Goal: Information Seeking & Learning: Check status

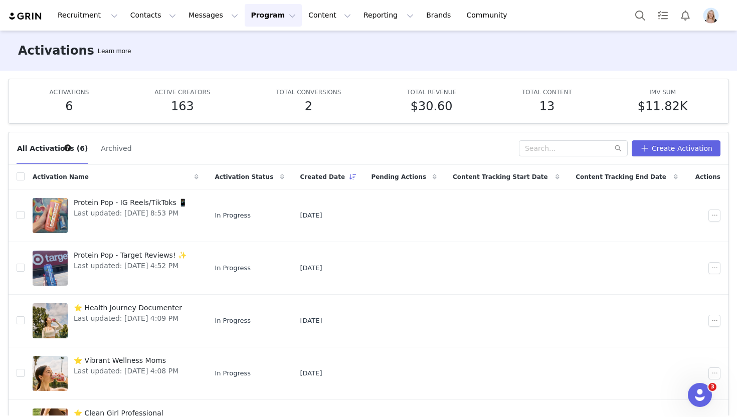
scroll to position [53, 0]
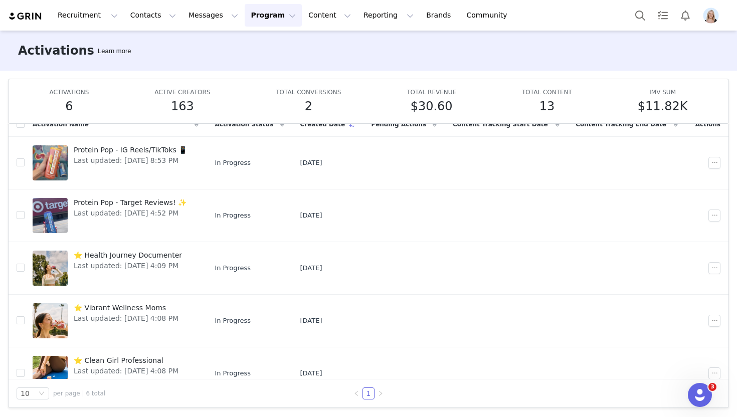
click at [714, 16] on img "Profile" at bounding box center [711, 16] width 16 height 16
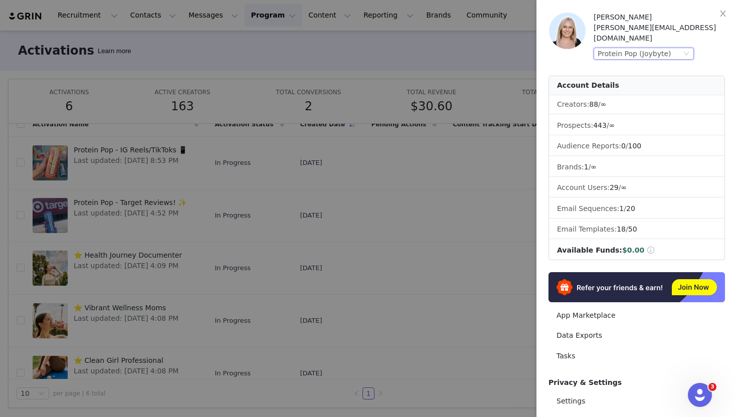
click at [663, 48] on div "Protein Pop (Joybyte)" at bounding box center [634, 53] width 74 height 11
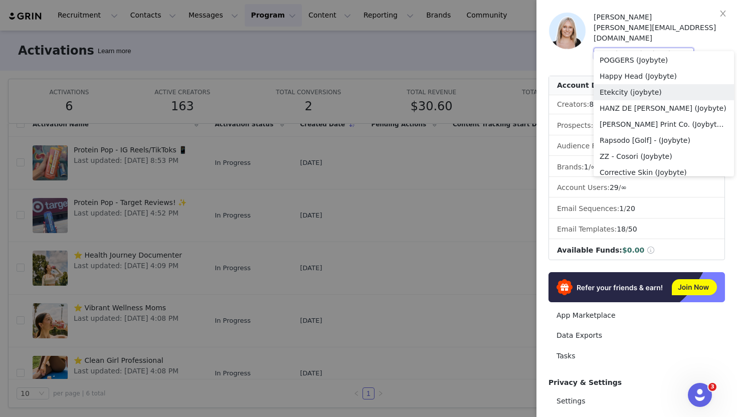
scroll to position [231, 0]
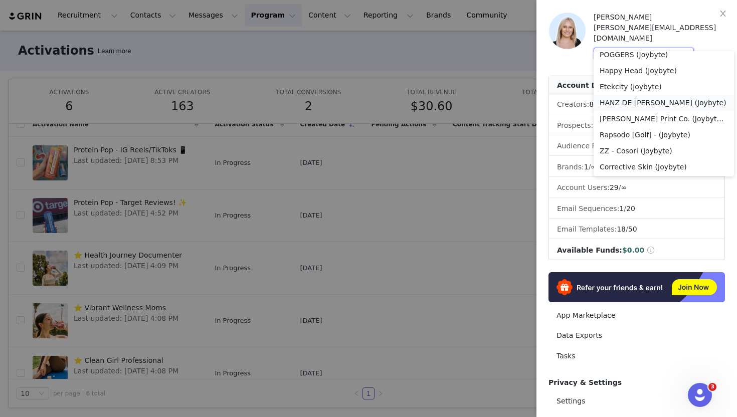
click at [653, 98] on li "HANZ DE FUKO (Joybyte)" at bounding box center [663, 103] width 140 height 16
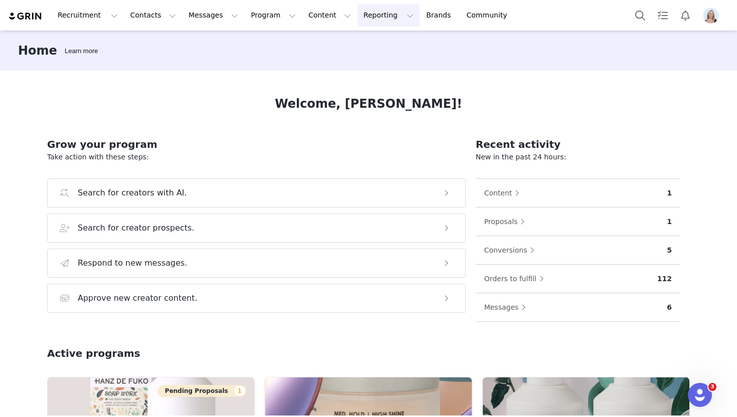
click at [374, 16] on button "Reporting Reporting" at bounding box center [388, 15] width 62 height 23
click at [375, 48] on p "Dashboard" at bounding box center [359, 44] width 38 height 11
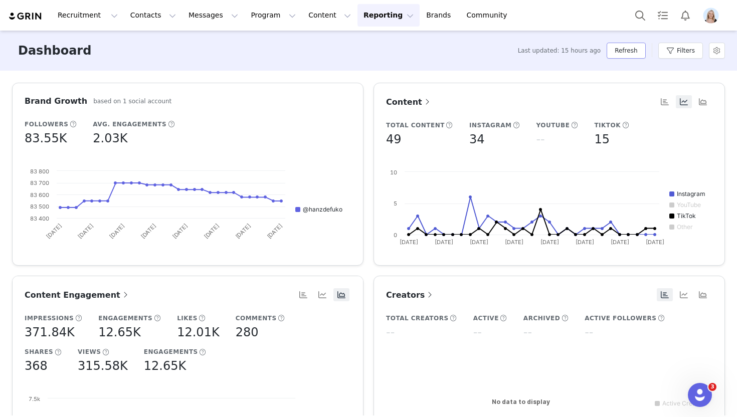
click at [633, 54] on button "Refresh" at bounding box center [625, 51] width 39 height 16
click at [680, 49] on button "Filters" at bounding box center [680, 51] width 45 height 16
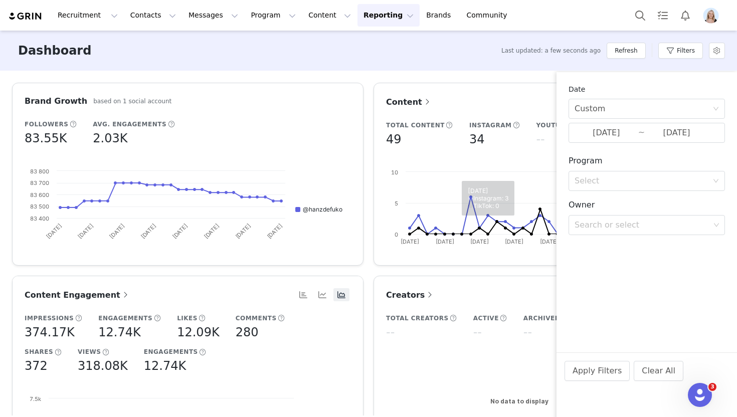
click at [478, 45] on div "Dashboard Last updated: a few seconds ago Refresh Filters" at bounding box center [368, 51] width 737 height 40
click at [607, 374] on button "Apply Filters" at bounding box center [596, 371] width 65 height 20
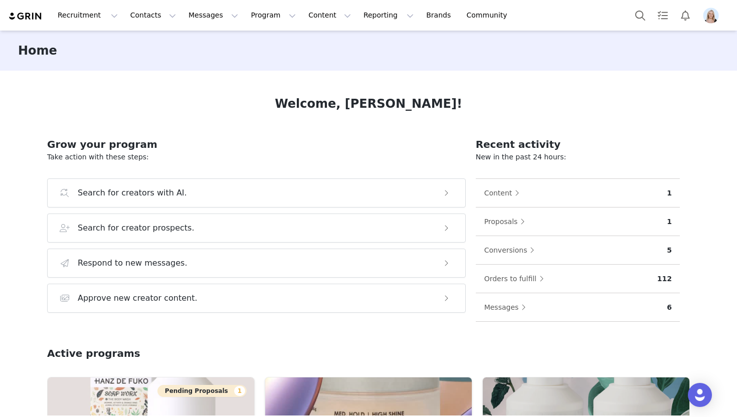
click at [707, 16] on img "Profile" at bounding box center [711, 16] width 16 height 16
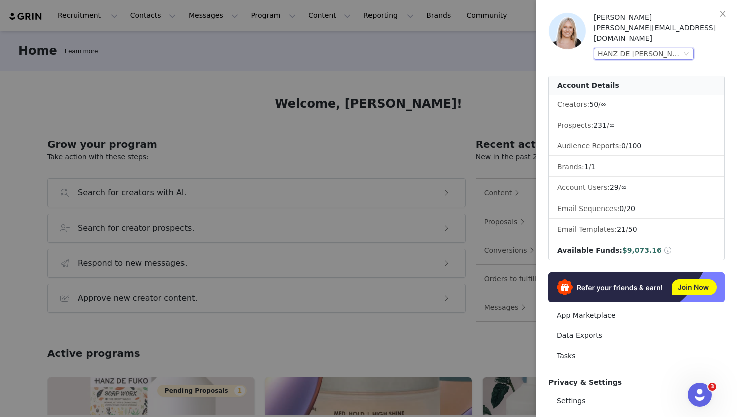
click at [655, 48] on div "HANZ DE [PERSON_NAME] (Joybyte)" at bounding box center [639, 53] width 84 height 11
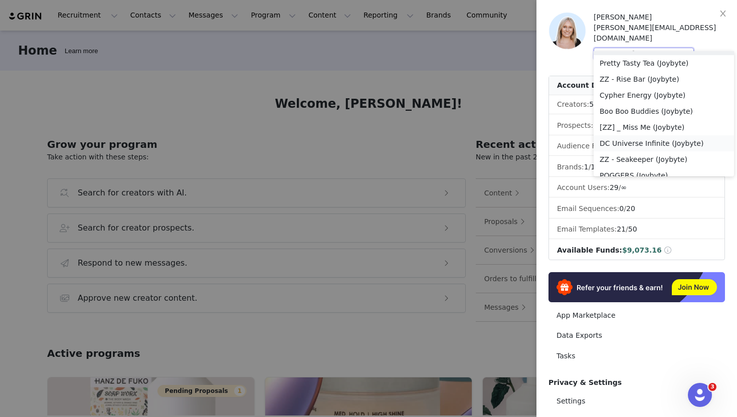
scroll to position [109, 0]
click at [645, 67] on li "Pretty Tasty Tea (Joybyte)" at bounding box center [663, 65] width 140 height 16
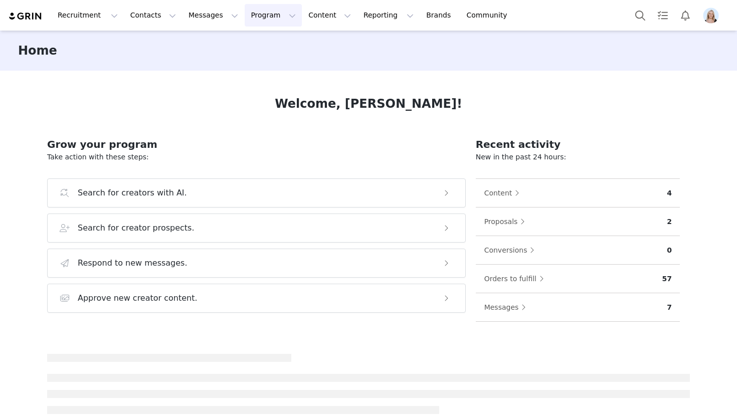
click at [250, 23] on button "Program Program" at bounding box center [273, 15] width 57 height 23
click at [265, 42] on p "Activations" at bounding box center [256, 44] width 39 height 11
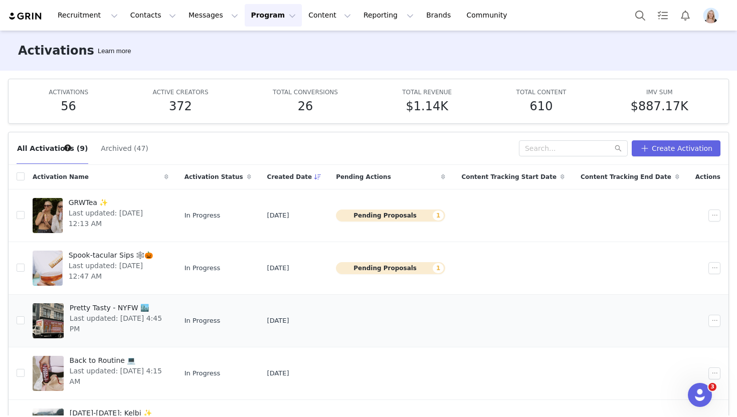
click at [113, 304] on span "Pretty Tasty - NYFW 🏙️" at bounding box center [116, 308] width 93 height 11
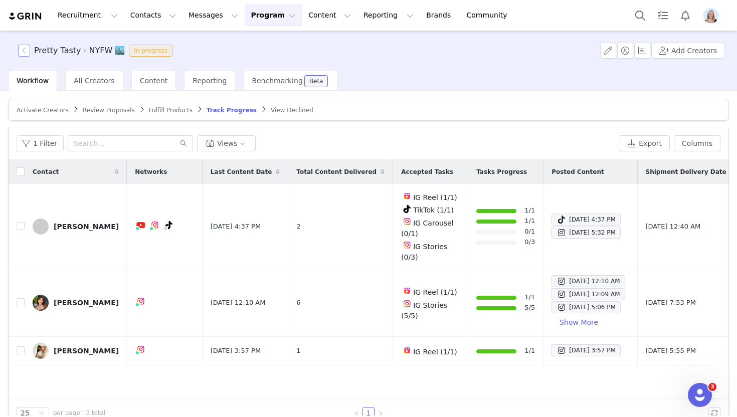
click at [23, 54] on button "button" at bounding box center [24, 51] width 12 height 12
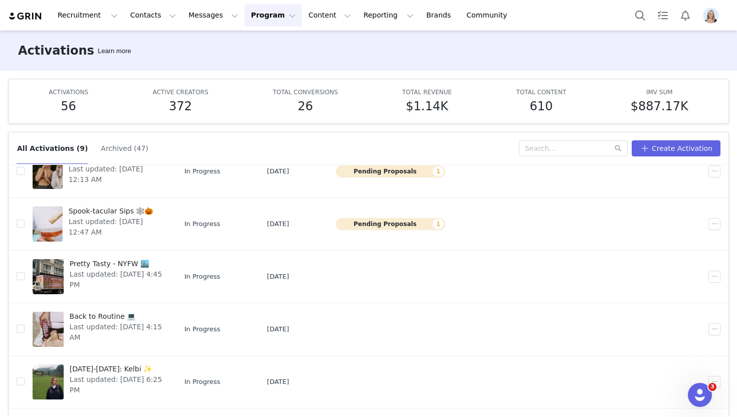
scroll to position [49, 0]
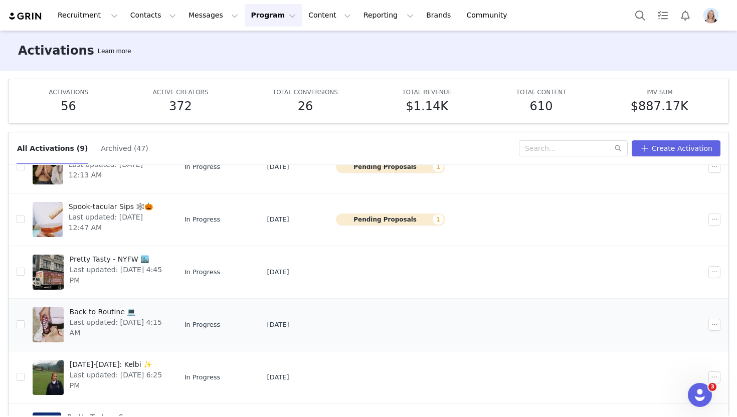
click at [102, 309] on span "Back to Routine 💻" at bounding box center [116, 312] width 93 height 11
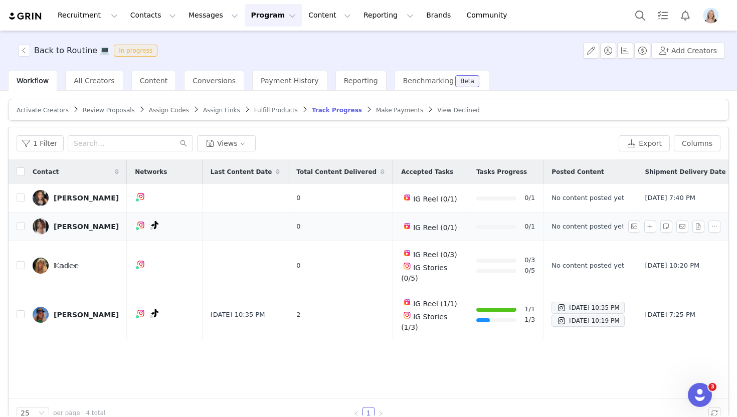
click at [72, 227] on div "Kayla Kane" at bounding box center [86, 226] width 65 height 8
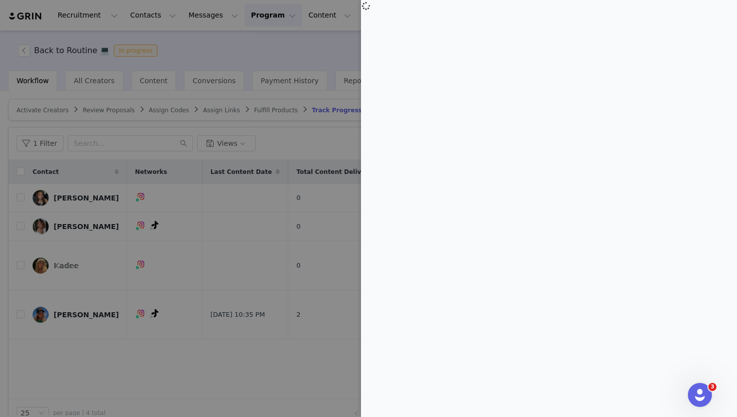
click at [316, 38] on div at bounding box center [368, 208] width 737 height 417
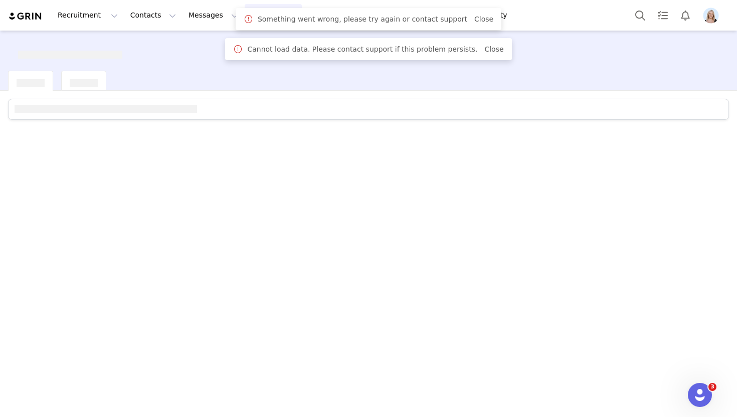
click at [481, 55] on div "Cannot load data. Please contact support if this problem persists. Close" at bounding box center [368, 49] width 270 height 12
click at [486, 49] on link "Close" at bounding box center [493, 49] width 19 height 8
click at [475, 21] on link "Close" at bounding box center [483, 19] width 19 height 8
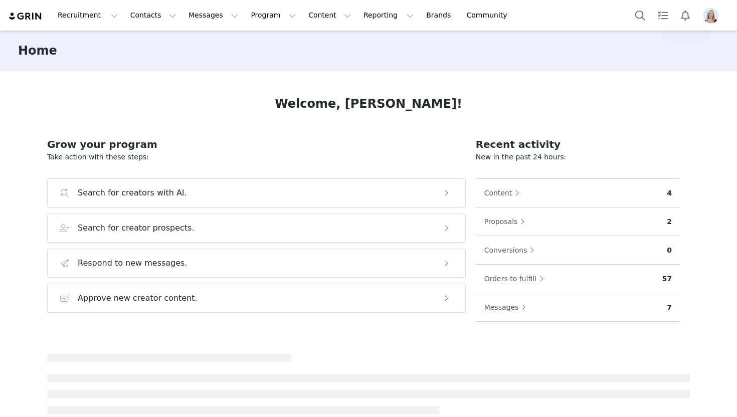
click at [709, 17] on img "Profile" at bounding box center [711, 16] width 16 height 16
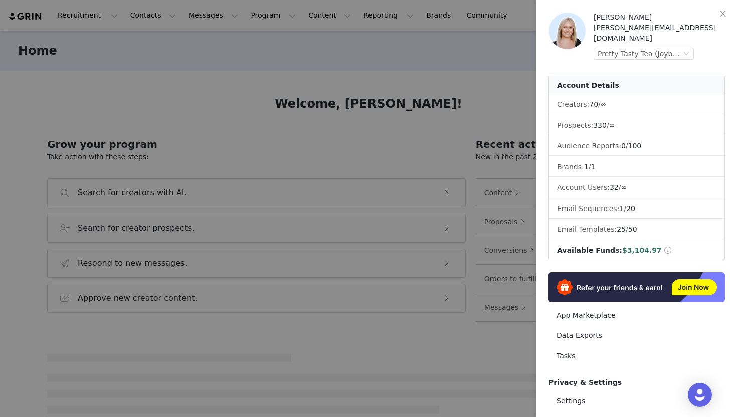
click at [640, 49] on div "[PERSON_NAME] [PERSON_NAME][EMAIL_ADDRESS][DOMAIN_NAME] Pretty Tasty Tea (Joyby…" at bounding box center [658, 36] width 131 height 48
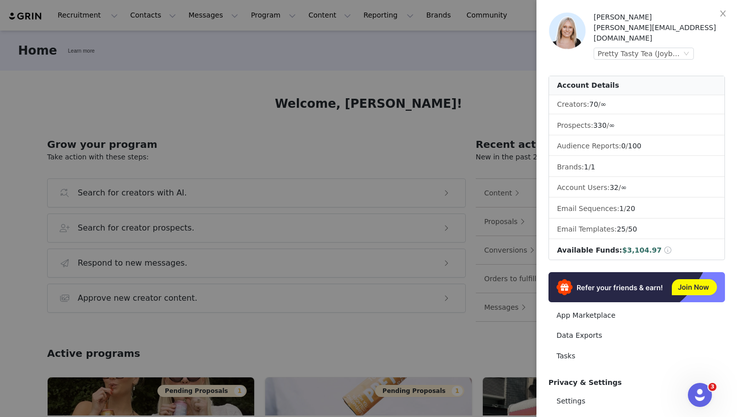
click at [620, 49] on div "Olivia Hersman olivia@joybyte.com Pretty Tasty Tea (Joybyte)" at bounding box center [658, 36] width 131 height 48
click at [618, 48] on div "Pretty Tasty Tea (Joybyte)" at bounding box center [639, 53] width 84 height 11
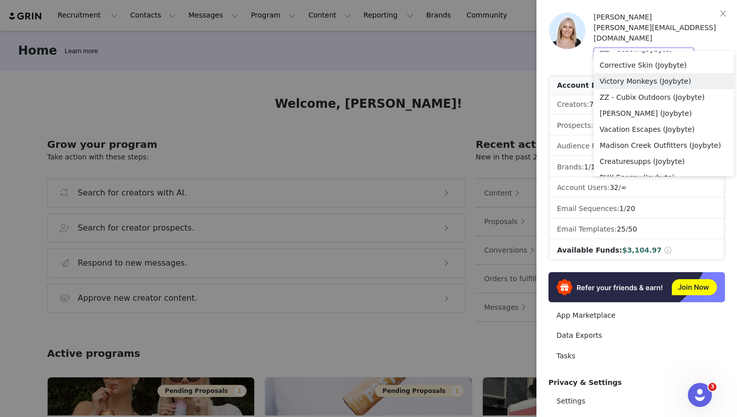
scroll to position [339, 0]
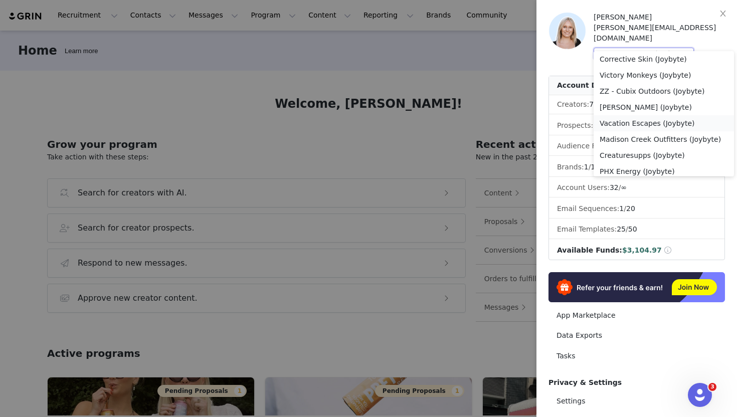
click at [650, 124] on li "Vacation Escapes (Joybyte)" at bounding box center [663, 123] width 140 height 16
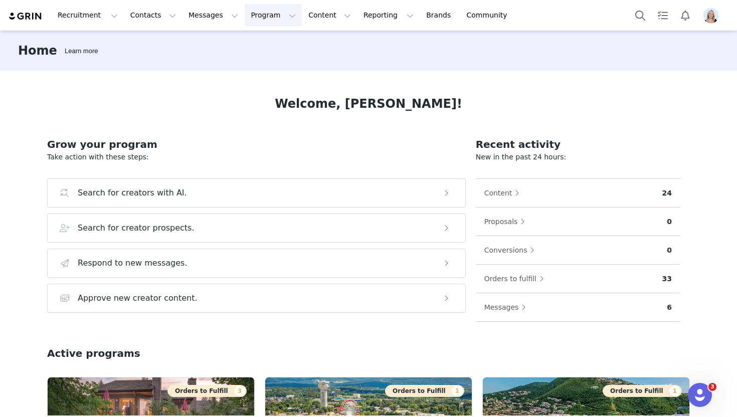
click at [256, 20] on button "Program Program" at bounding box center [273, 15] width 57 height 23
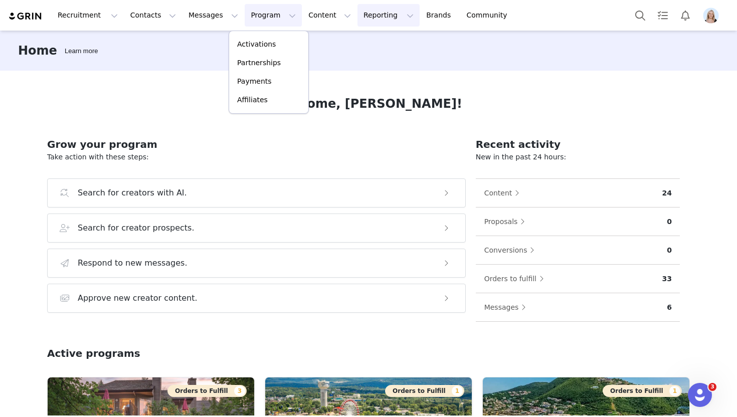
click at [371, 15] on button "Reporting Reporting" at bounding box center [388, 15] width 62 height 23
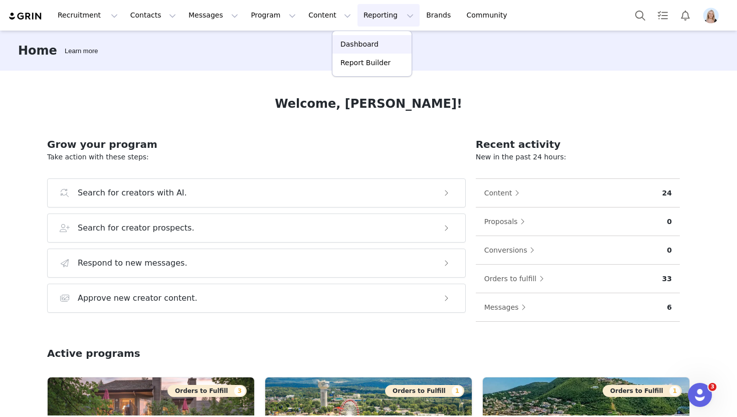
click at [362, 43] on p "Dashboard" at bounding box center [359, 44] width 38 height 11
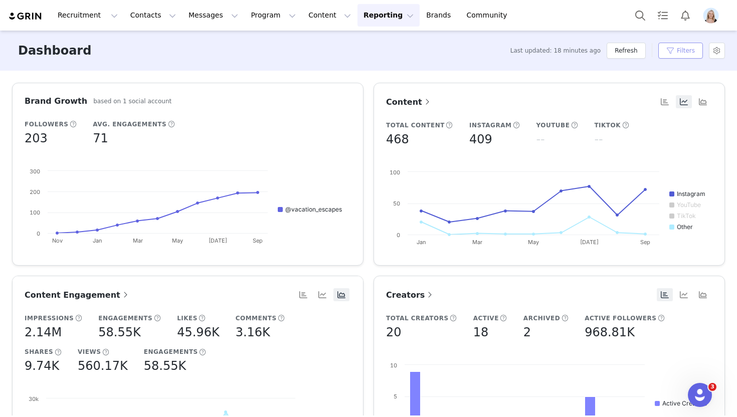
click at [670, 52] on button "Filters" at bounding box center [680, 51] width 45 height 16
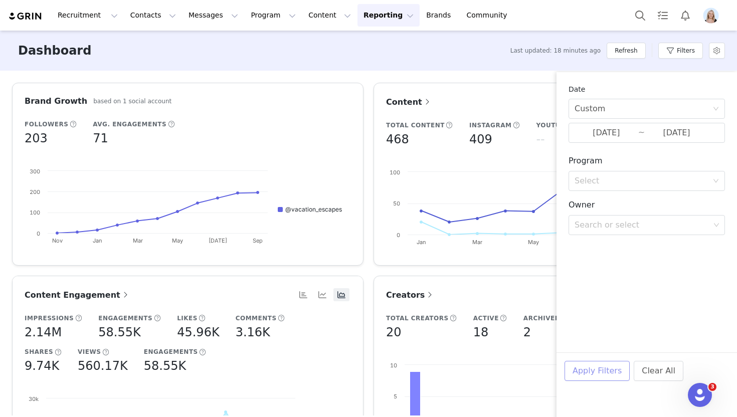
click at [601, 365] on button "Apply Filters" at bounding box center [596, 371] width 65 height 20
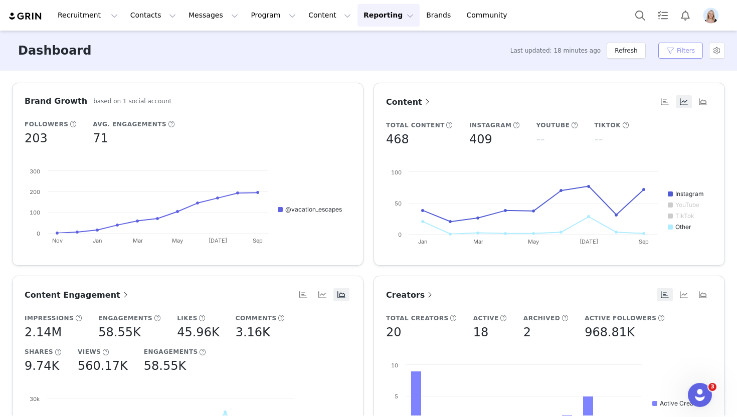
click at [674, 50] on button "Filters" at bounding box center [680, 51] width 45 height 16
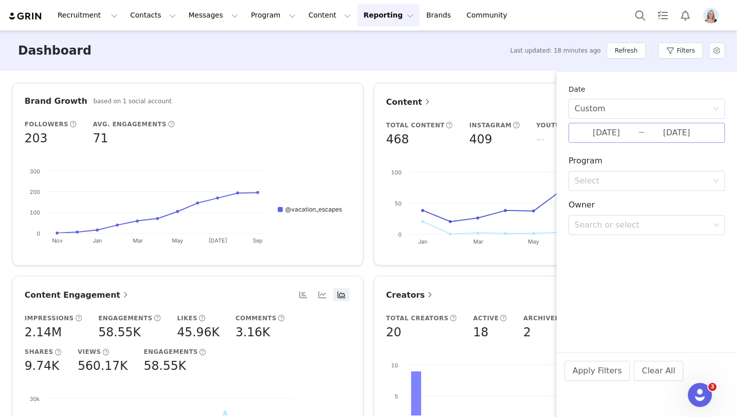
click at [634, 128] on input "[DATE]" at bounding box center [606, 132] width 64 height 13
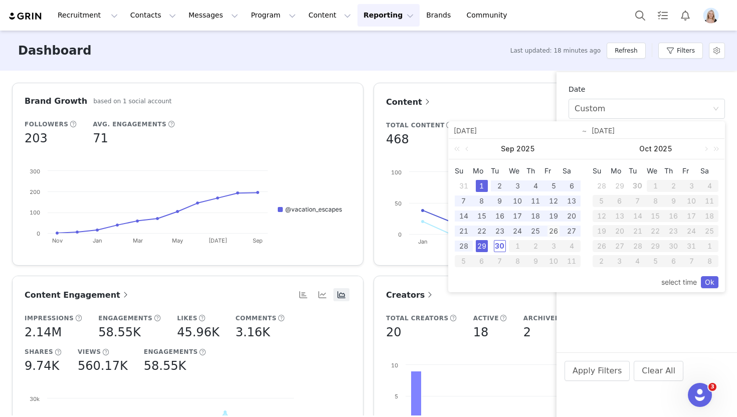
click at [548, 228] on div "26" at bounding box center [553, 231] width 12 height 12
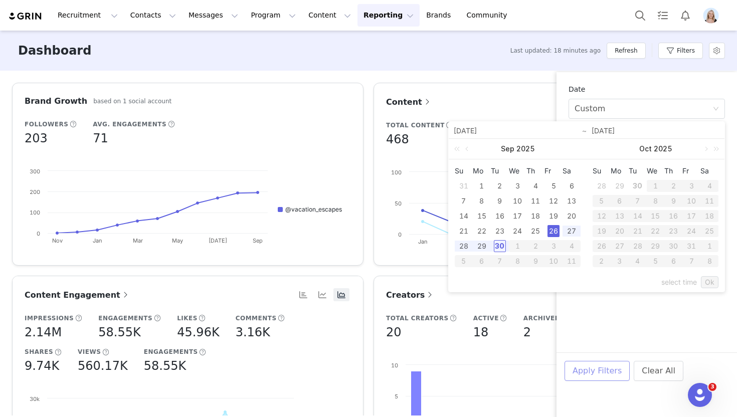
click at [596, 370] on button "Apply Filters" at bounding box center [596, 371] width 65 height 20
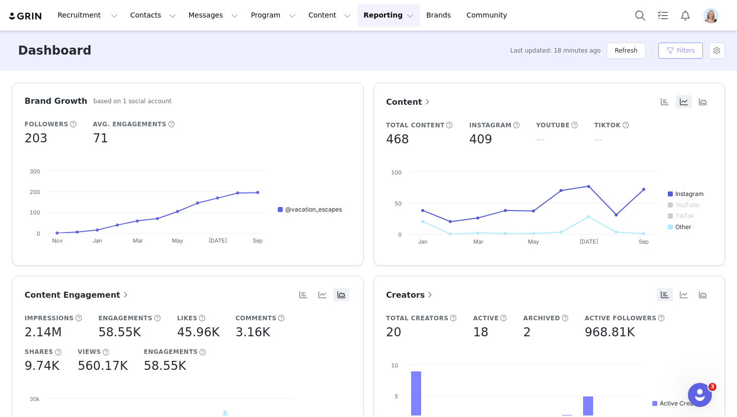
click at [681, 45] on button "Filters" at bounding box center [680, 51] width 45 height 16
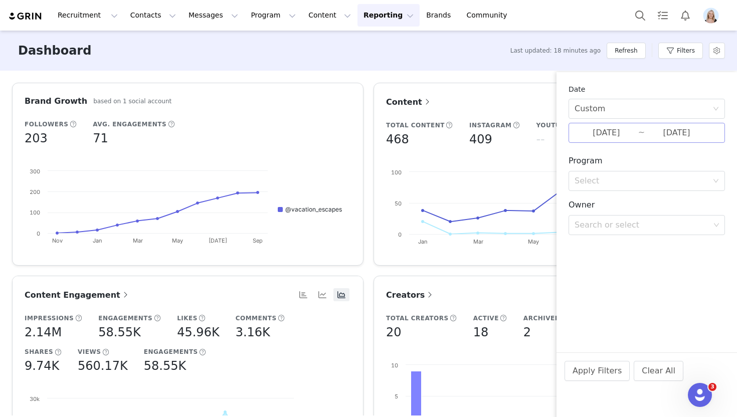
click at [616, 134] on input "[DATE]" at bounding box center [606, 132] width 64 height 13
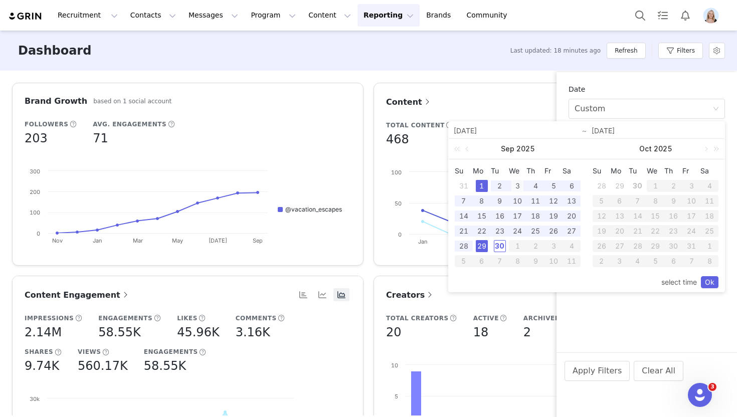
click at [519, 187] on div "3" at bounding box center [517, 186] width 12 height 12
click at [496, 250] on div "30" at bounding box center [500, 246] width 12 height 12
type input "[DATE]"
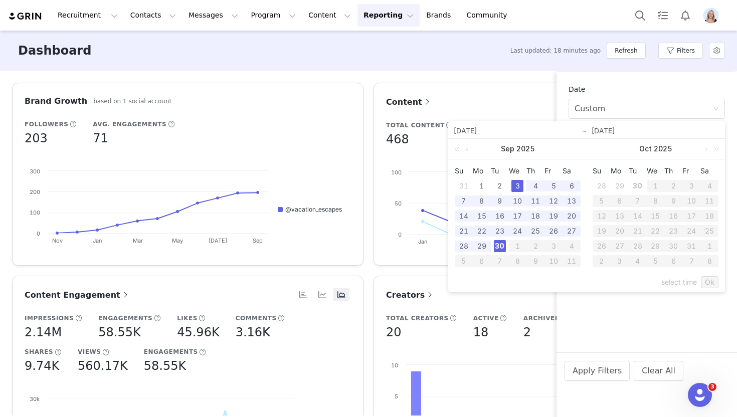
type input "[DATE]"
click at [711, 282] on link "Ok" at bounding box center [710, 282] width 18 height 12
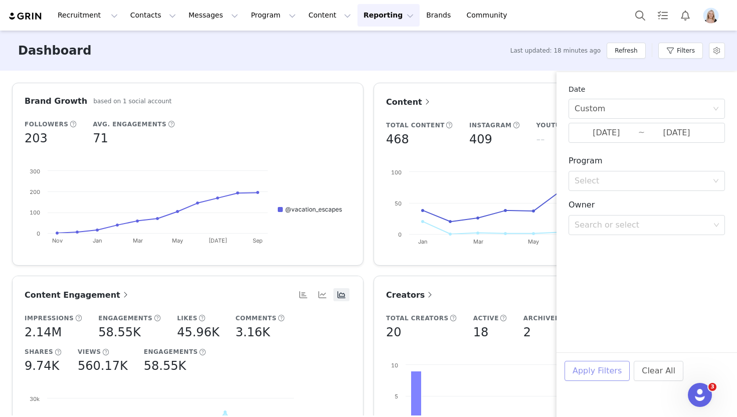
click at [588, 371] on button "Apply Filters" at bounding box center [596, 371] width 65 height 20
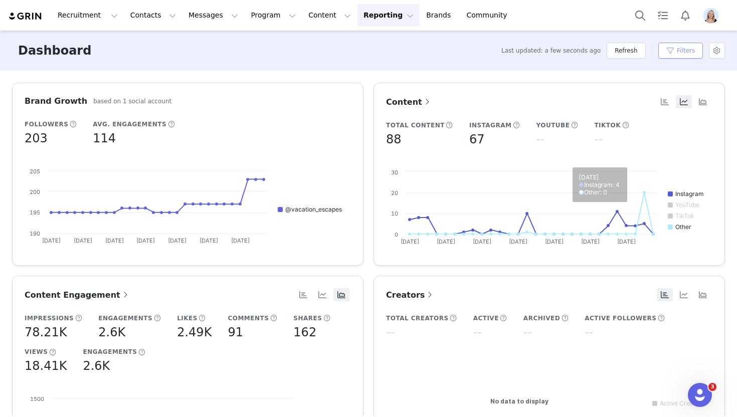
click at [683, 52] on button "Filters" at bounding box center [680, 51] width 45 height 16
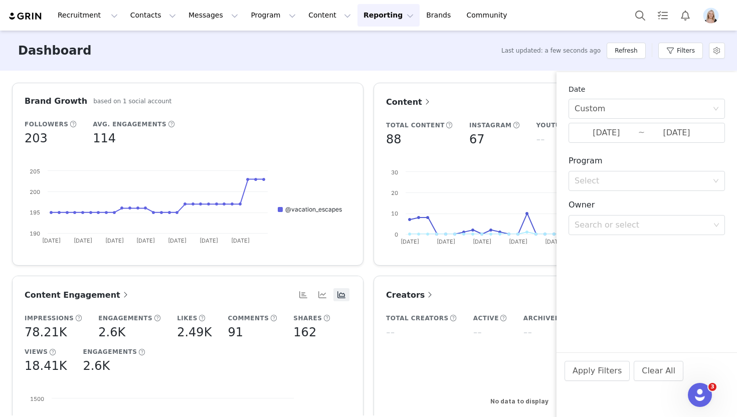
click at [618, 143] on div "Date Custom [DATE] ~ [DATE] Program Select Owner Search or select Apply Filters…" at bounding box center [646, 163] width 180 height 183
click at [612, 134] on input "[DATE]" at bounding box center [606, 132] width 64 height 13
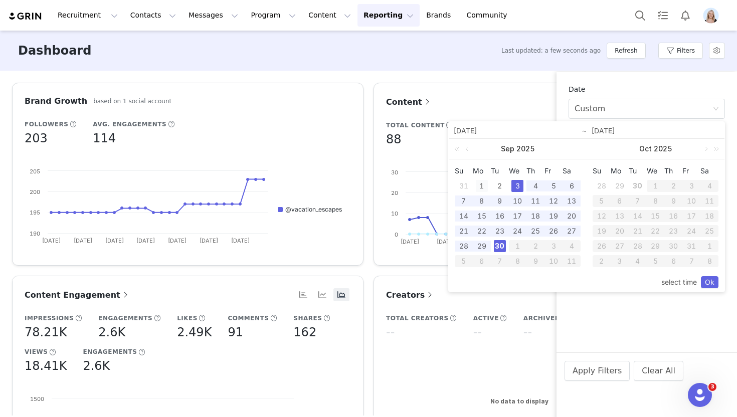
click at [481, 186] on div "1" at bounding box center [482, 186] width 12 height 12
click at [500, 243] on div "30" at bounding box center [500, 246] width 12 height 12
type input "[DATE]"
click at [706, 281] on link "Ok" at bounding box center [710, 282] width 18 height 12
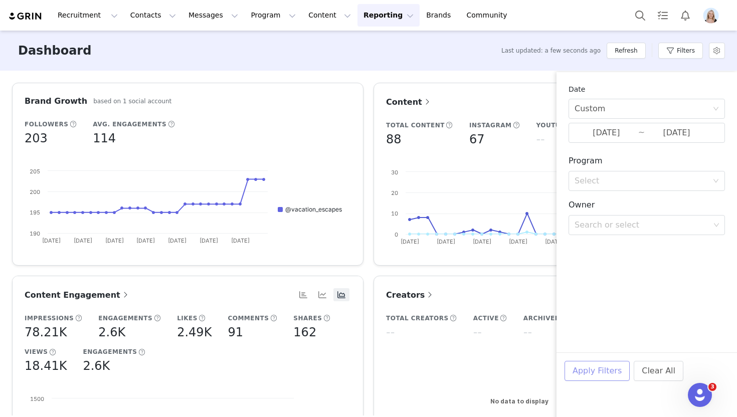
click at [586, 370] on button "Apply Filters" at bounding box center [596, 371] width 65 height 20
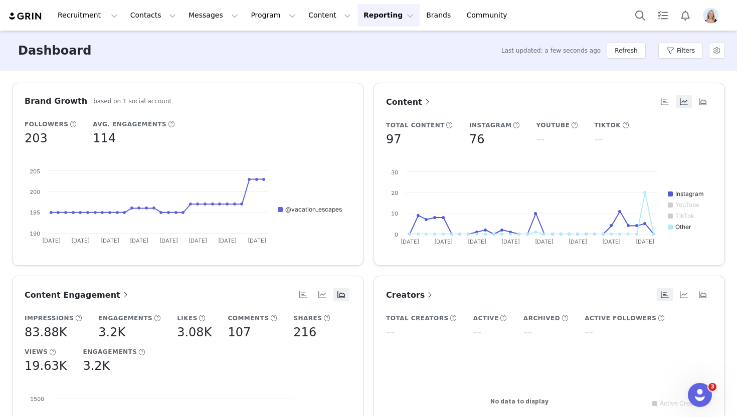
click at [370, 105] on div "Content Total Content 97 Instagram 76 YouTube -- TikTok -- Created with Highcha…" at bounding box center [548, 174] width 361 height 183
click at [302, 14] on button "Content Content" at bounding box center [329, 15] width 55 height 23
click at [317, 39] on p "Creator Content" at bounding box center [318, 44] width 56 height 11
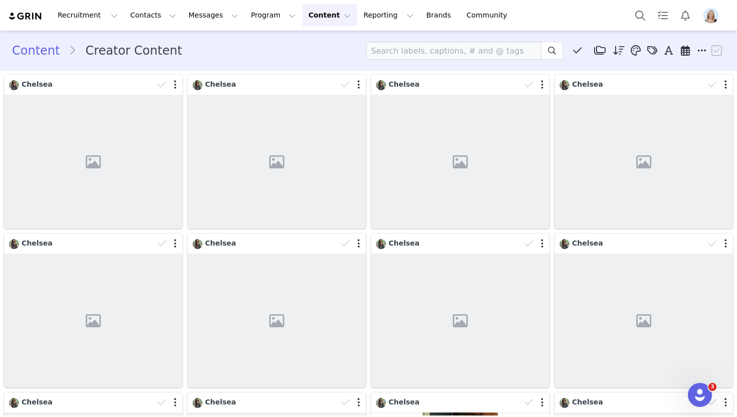
scroll to position [201, 0]
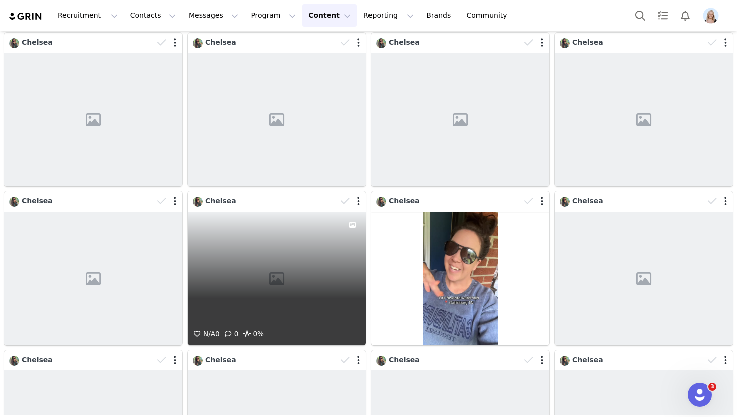
click at [301, 249] on div "N/A 0 0 0%" at bounding box center [276, 278] width 178 height 134
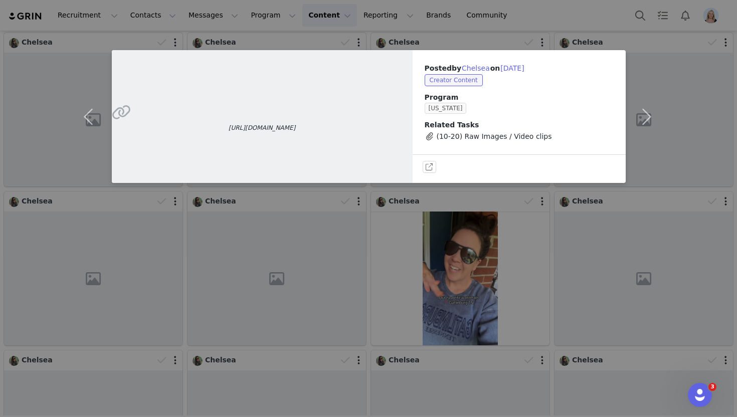
click at [61, 188] on div "[URL][DOMAIN_NAME] Posted by [PERSON_NAME] on [DATE] Creator Content Program [U…" at bounding box center [368, 208] width 737 height 417
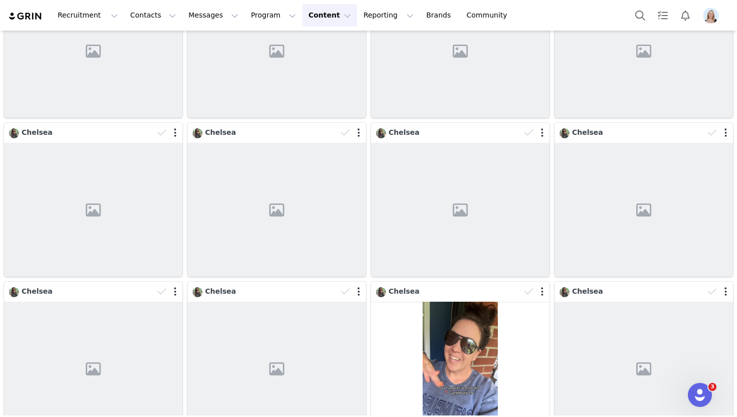
scroll to position [0, 0]
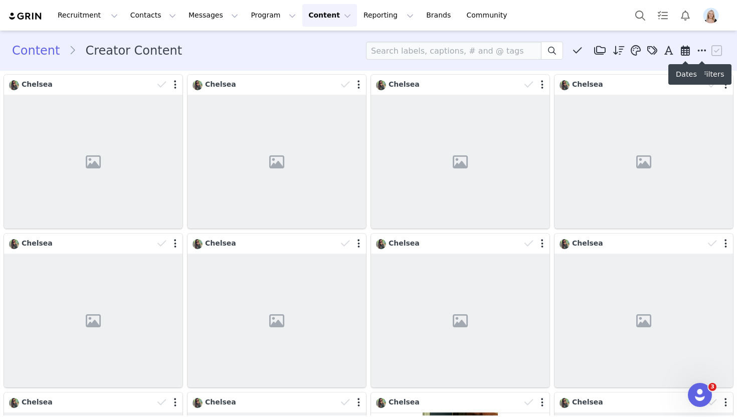
click at [685, 49] on icon at bounding box center [684, 51] width 9 height 10
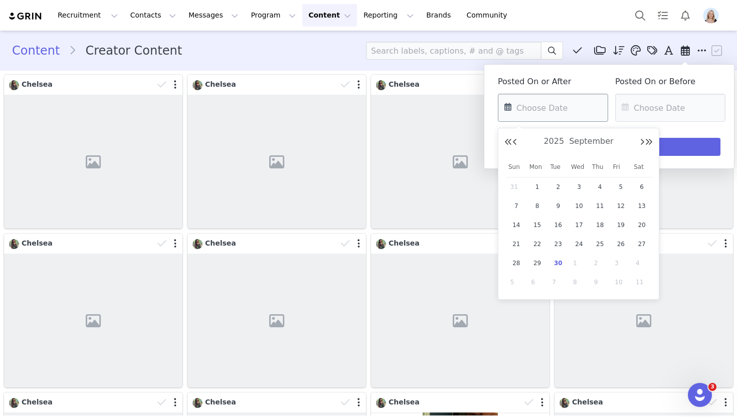
click at [557, 102] on input "text" at bounding box center [553, 108] width 110 height 28
click at [537, 189] on span "1" at bounding box center [537, 187] width 12 height 12
type input "09/01/2025"
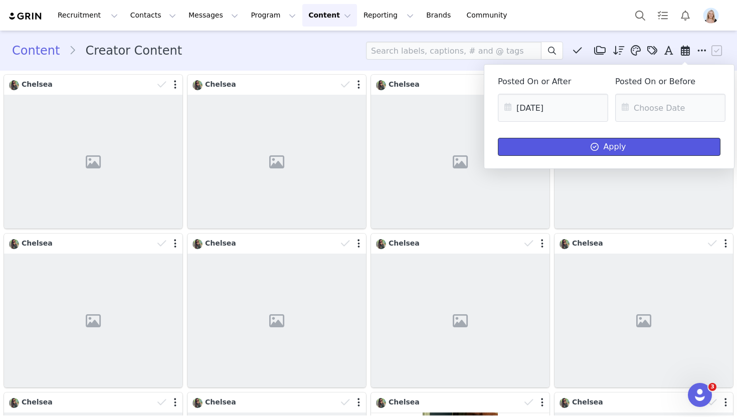
click at [572, 142] on button "Apply" at bounding box center [609, 147] width 222 height 18
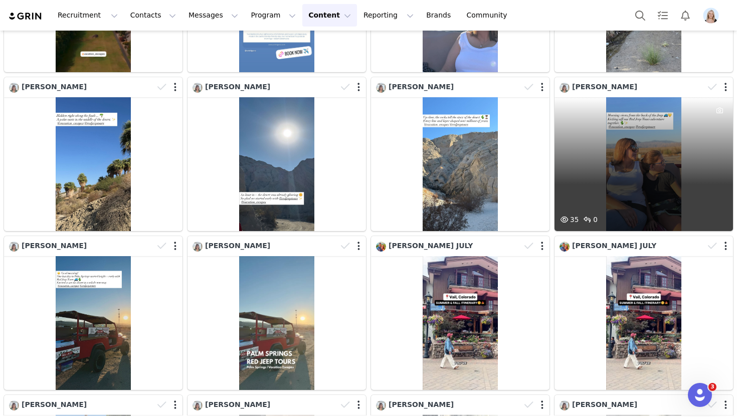
scroll to position [2585, 0]
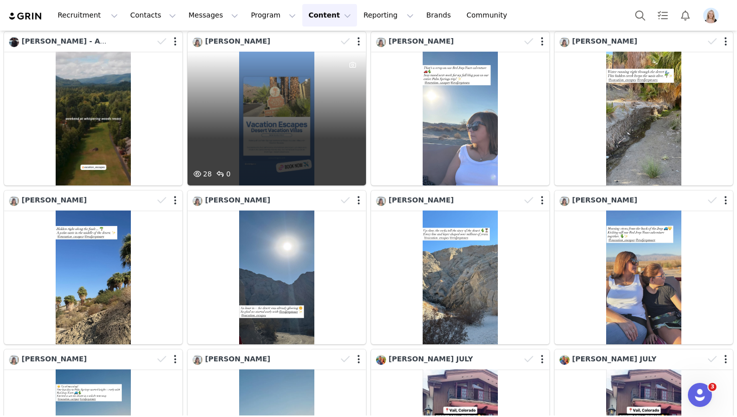
click at [246, 114] on div "28 0" at bounding box center [276, 119] width 178 height 134
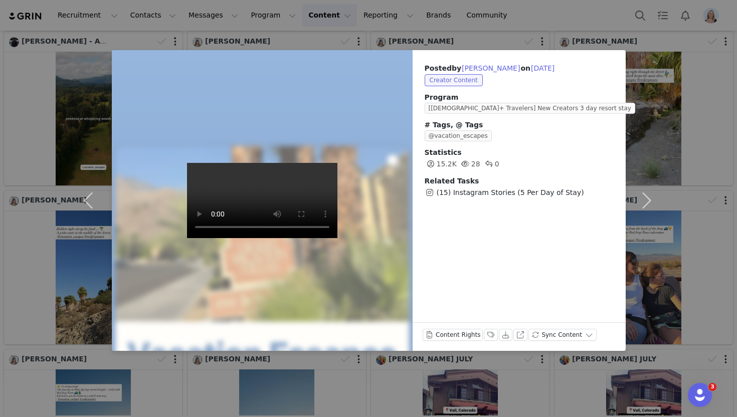
click at [731, 140] on div "Posted by Erin Gore on Sep 9, 2025 Creator Content Program [40yo+ Travelers] Ne…" at bounding box center [368, 208] width 737 height 417
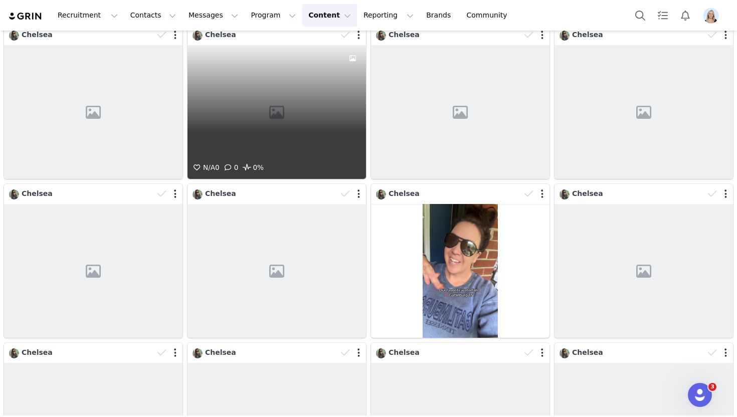
scroll to position [0, 0]
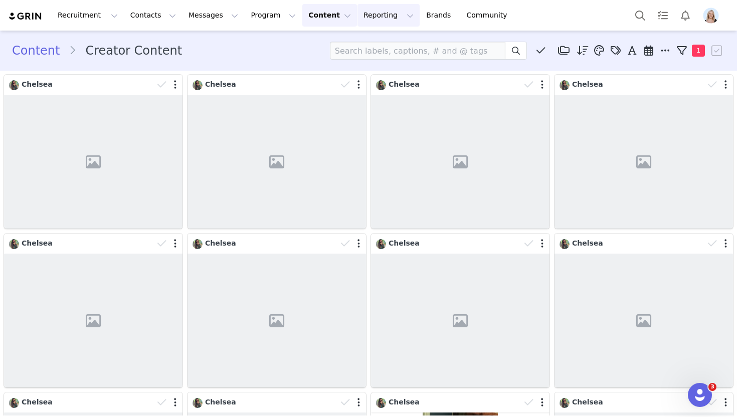
click at [372, 16] on button "Reporting Reporting" at bounding box center [388, 15] width 62 height 23
click at [369, 36] on link "Dashboard" at bounding box center [371, 44] width 79 height 19
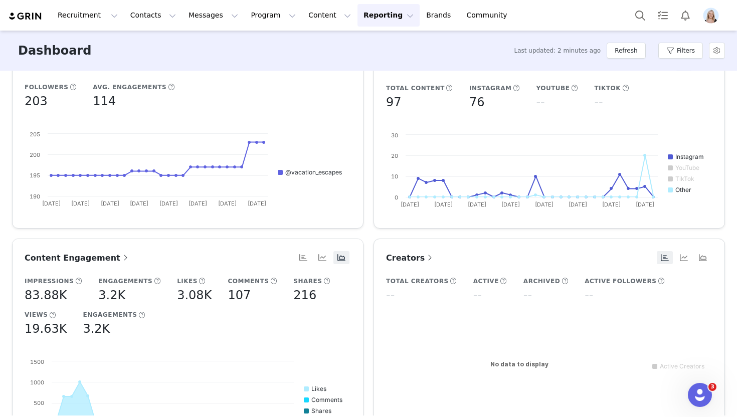
scroll to position [37, 0]
click at [309, 11] on button "Content Content" at bounding box center [329, 15] width 55 height 23
click at [324, 39] on p "Creator Content" at bounding box center [318, 44] width 56 height 11
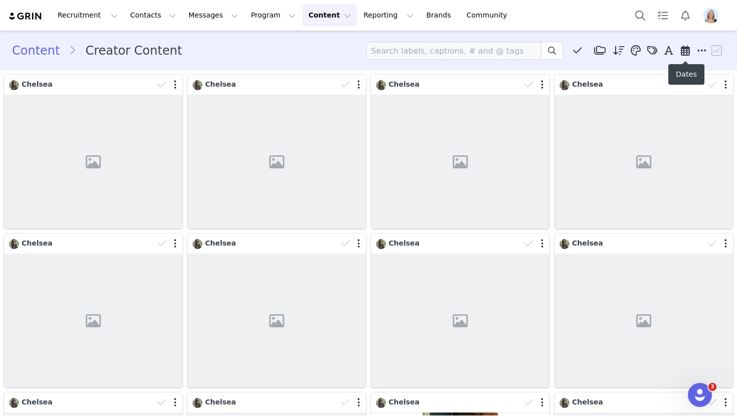
click at [682, 52] on icon at bounding box center [684, 51] width 9 height 10
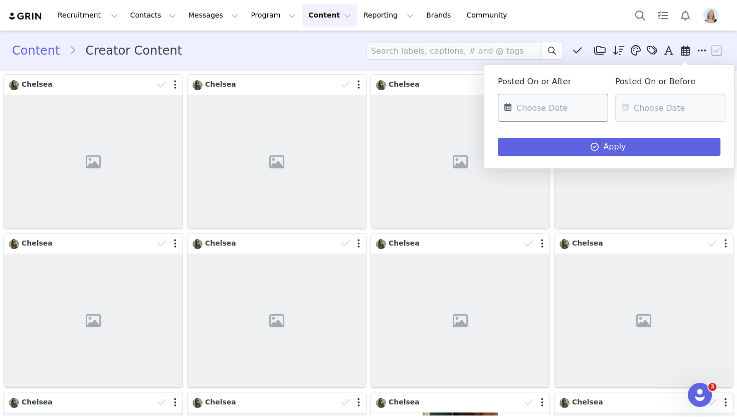
click at [545, 106] on input "text" at bounding box center [553, 108] width 110 height 28
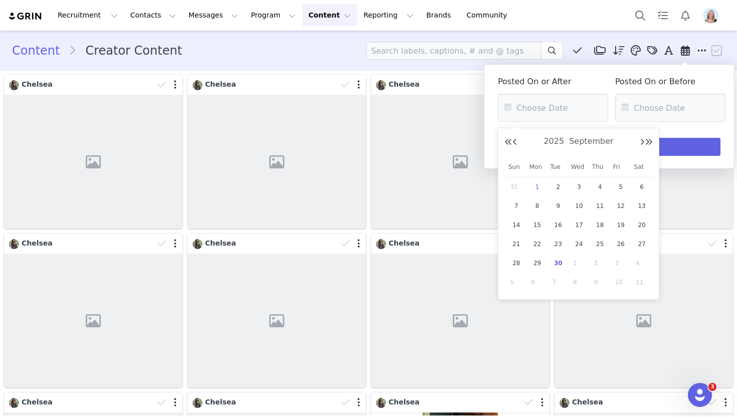
click at [537, 190] on span "1" at bounding box center [537, 187] width 12 height 12
type input "09/01/2025"
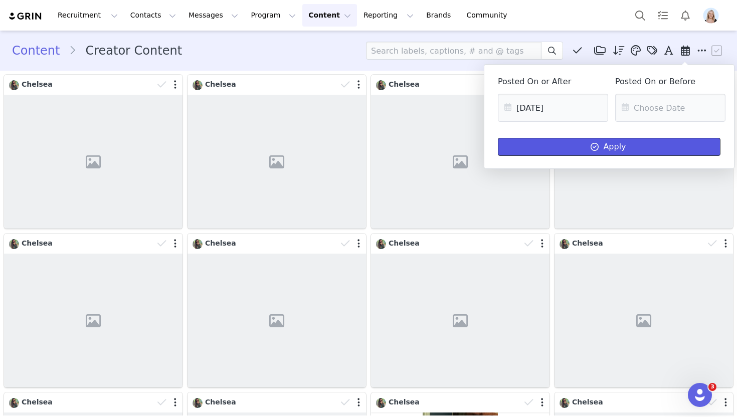
click at [565, 145] on button "Apply" at bounding box center [609, 147] width 222 height 18
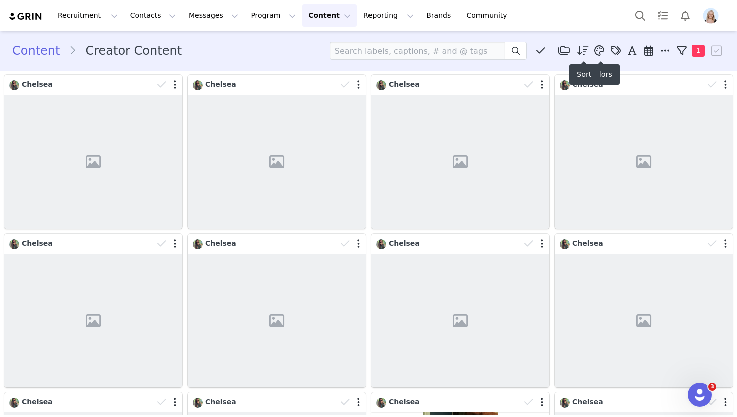
click at [580, 48] on icon at bounding box center [583, 51] width 12 height 10
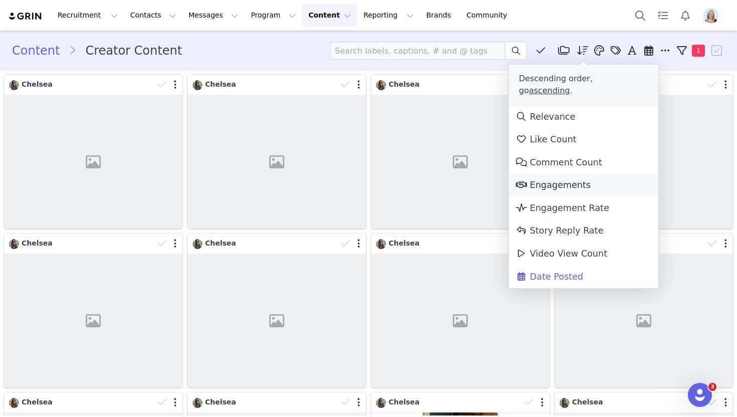
click at [571, 180] on span "Engagements" at bounding box center [552, 185] width 75 height 10
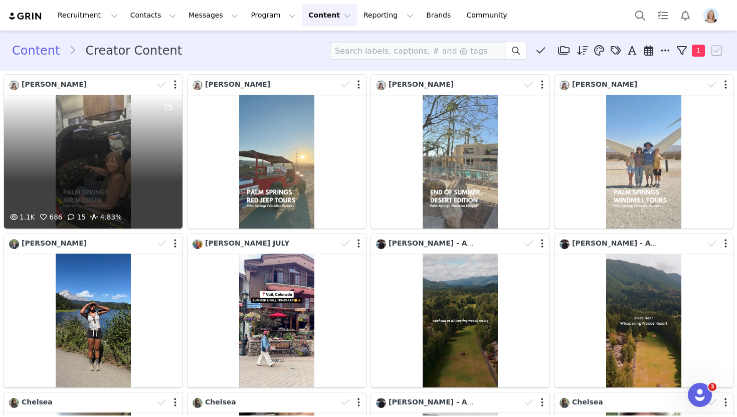
click at [96, 125] on div "1.1K 686 15 4.83%" at bounding box center [93, 162] width 178 height 134
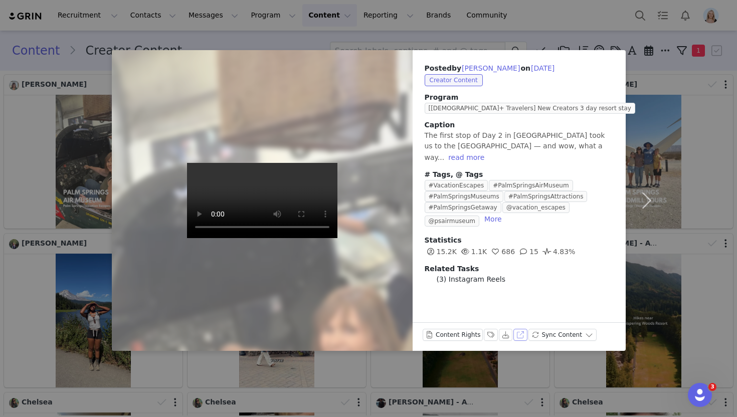
click at [516, 330] on button "View on Instagram" at bounding box center [520, 335] width 14 height 12
click at [624, 25] on div "Posted by Erin Gore on Sep 4, 2025 Creator Content Program [40yo+ Travelers] Ne…" at bounding box center [368, 208] width 737 height 417
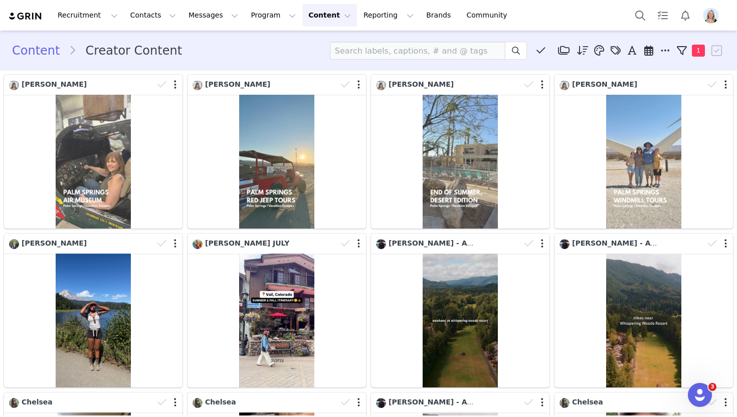
click at [578, 50] on icon at bounding box center [583, 51] width 12 height 10
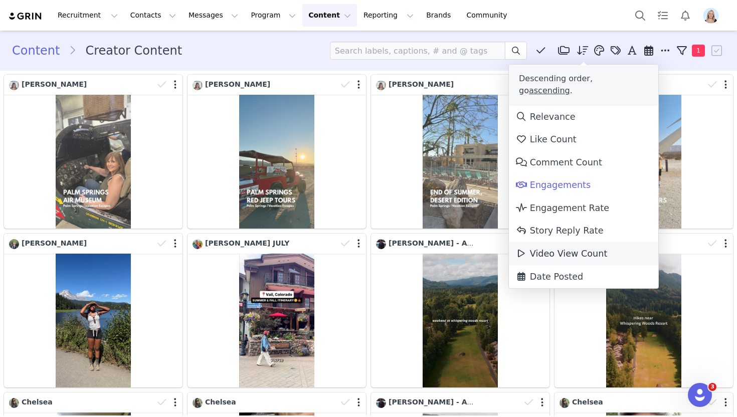
click at [565, 252] on link "Video View Count" at bounding box center [583, 253] width 149 height 23
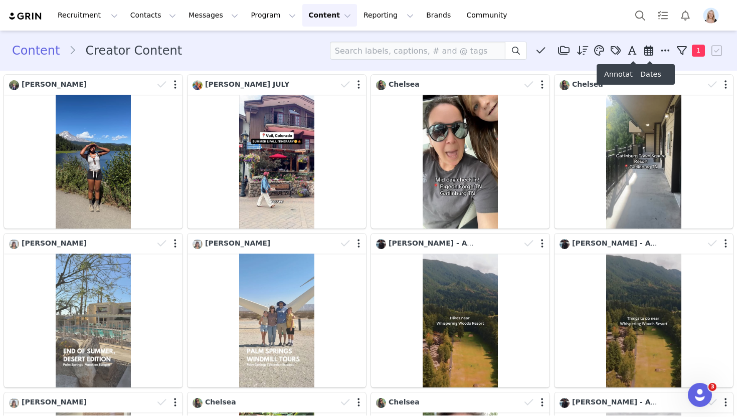
click at [652, 54] on icon at bounding box center [648, 51] width 9 height 10
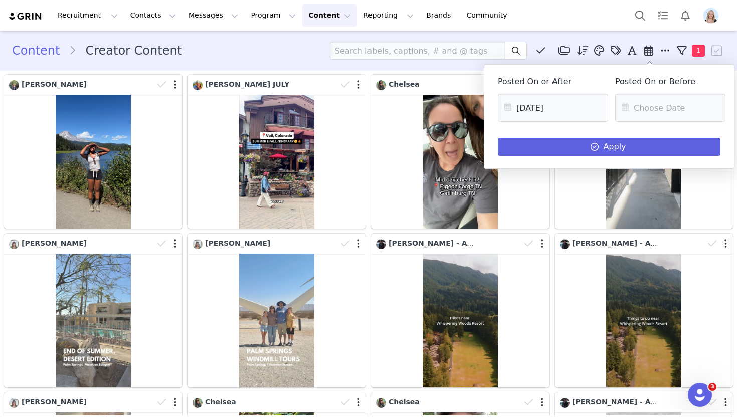
click at [652, 53] on icon at bounding box center [648, 51] width 9 height 10
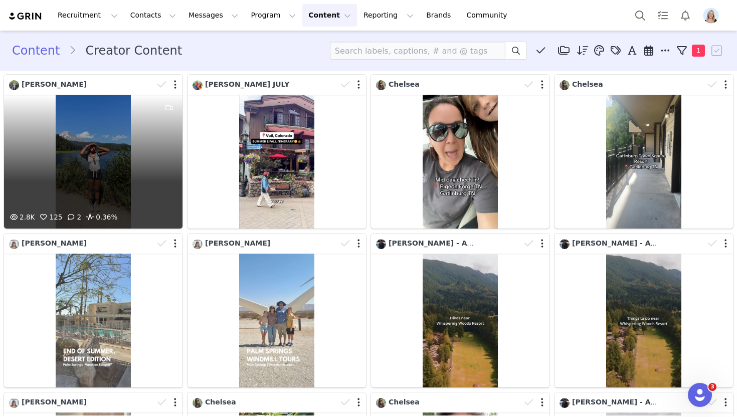
click at [77, 145] on div "2.8K 125 2 0.36%" at bounding box center [93, 162] width 178 height 134
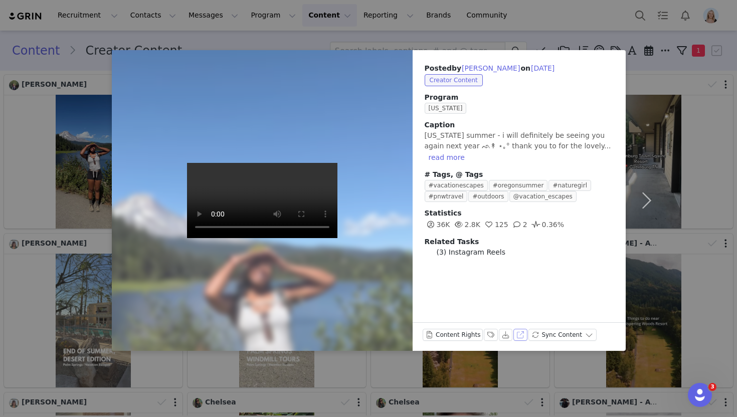
click at [519, 337] on button "View on Instagram" at bounding box center [520, 335] width 14 height 12
click at [600, 29] on div "Posted by sydni reyn on Sep 4, 2025 Creator Content Program Oregon Caption oreg…" at bounding box center [368, 208] width 737 height 417
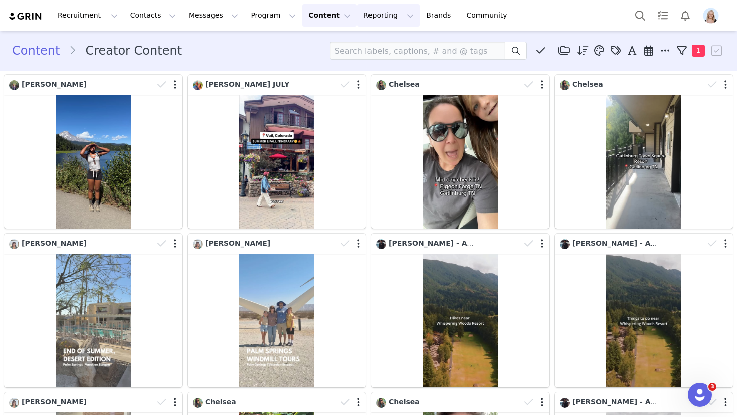
click at [357, 12] on button "Reporting Reporting" at bounding box center [388, 15] width 62 height 23
click at [379, 40] on div "Dashboard" at bounding box center [371, 44] width 67 height 11
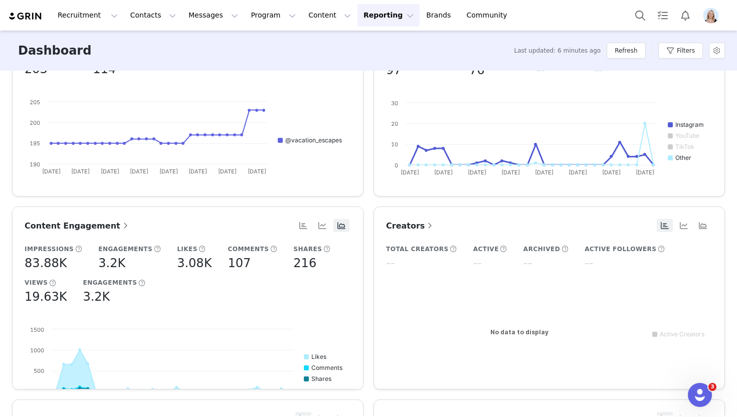
scroll to position [78, 0]
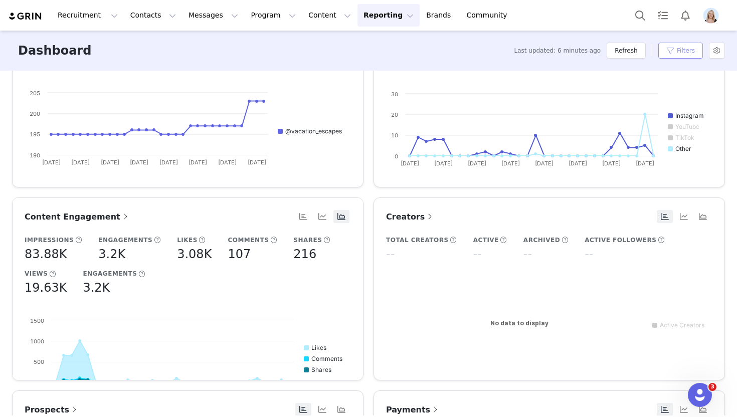
click at [684, 53] on button "Filters" at bounding box center [680, 51] width 45 height 16
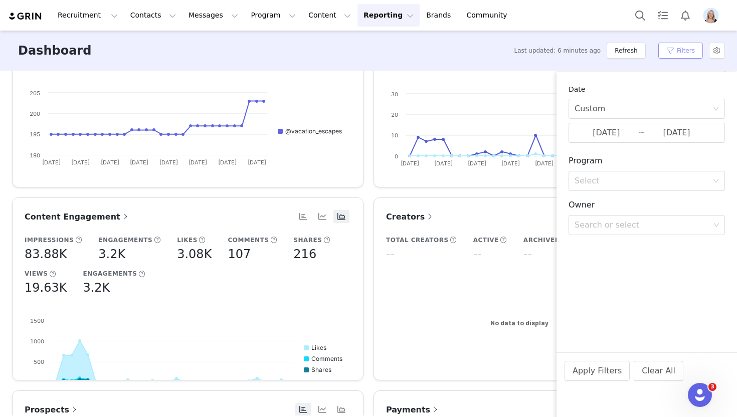
click at [684, 53] on button "Filters" at bounding box center [680, 51] width 45 height 16
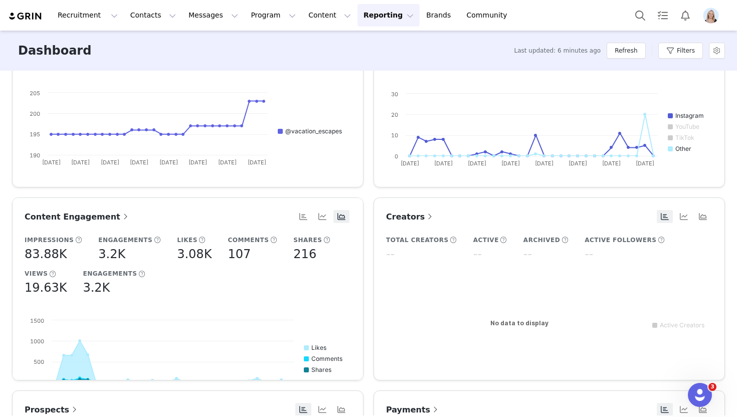
click at [417, 216] on span "Creators" at bounding box center [410, 217] width 49 height 10
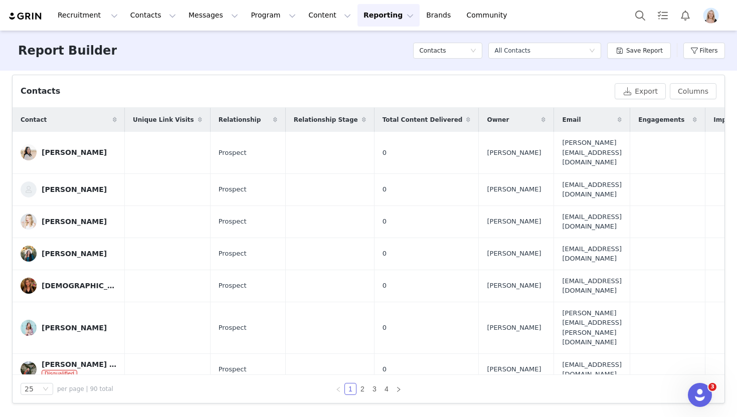
click at [406, 114] on div "Total Content Delivered" at bounding box center [426, 120] width 104 height 24
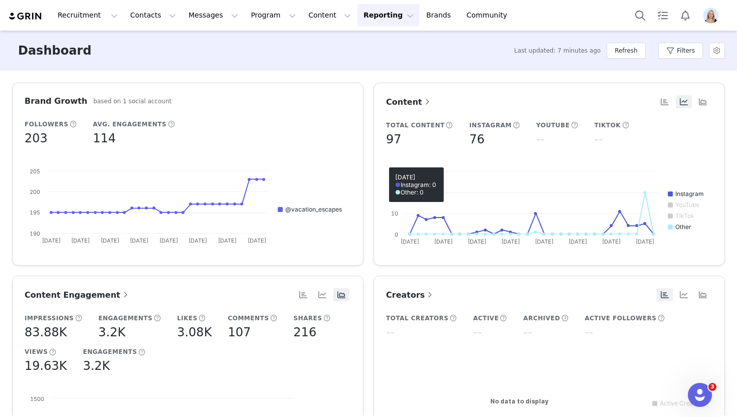
click at [411, 104] on span "Content" at bounding box center [409, 102] width 46 height 10
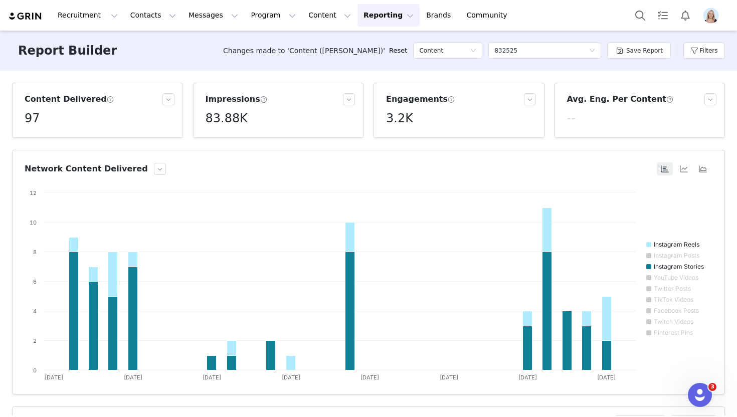
scroll to position [5, 0]
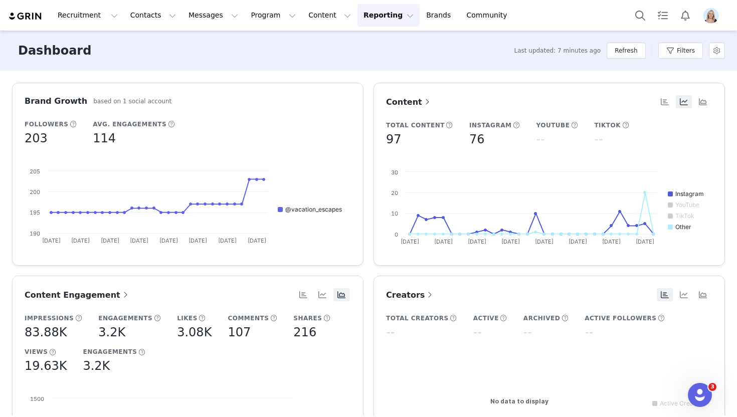
scroll to position [258, 0]
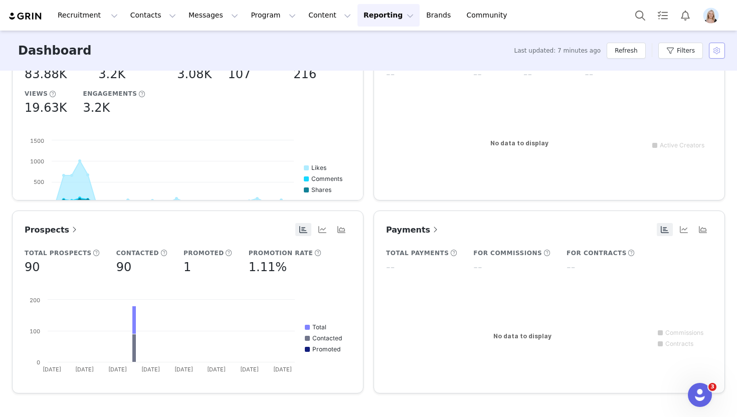
click at [717, 52] on button "button" at bounding box center [717, 51] width 16 height 16
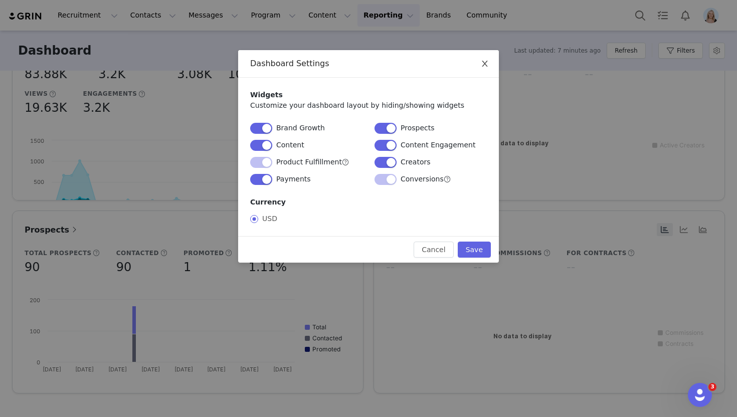
click at [485, 68] on icon "icon: close" at bounding box center [485, 64] width 8 height 8
